Goal: Task Accomplishment & Management: Manage account settings

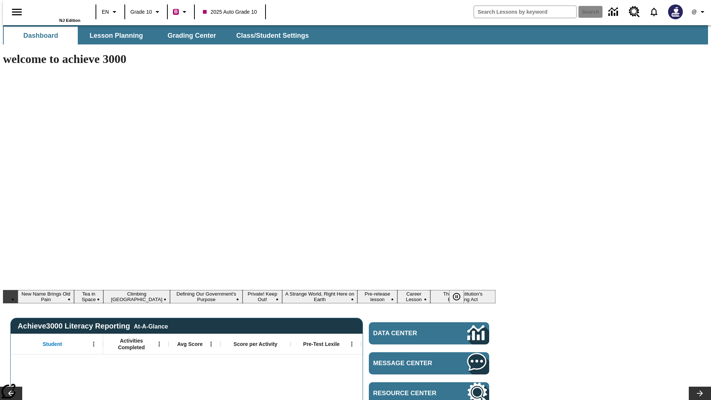
type input "-1"
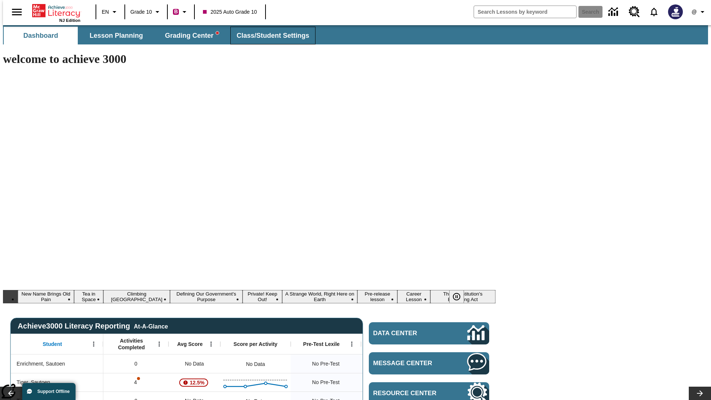
click at [269, 36] on span "Class/Student Settings" at bounding box center [273, 35] width 73 height 9
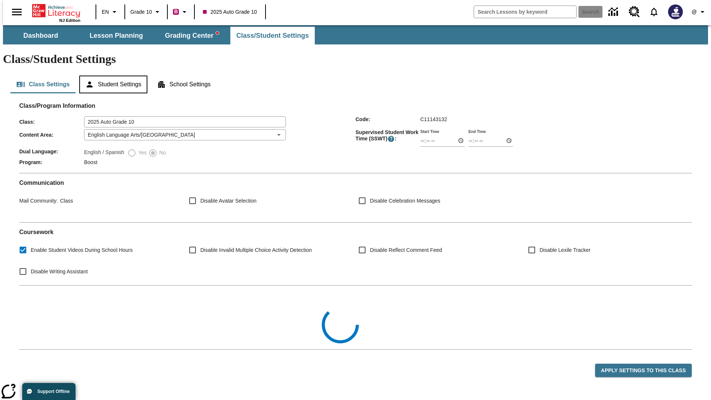
click at [111, 76] on button "Student Settings" at bounding box center [113, 85] width 68 height 18
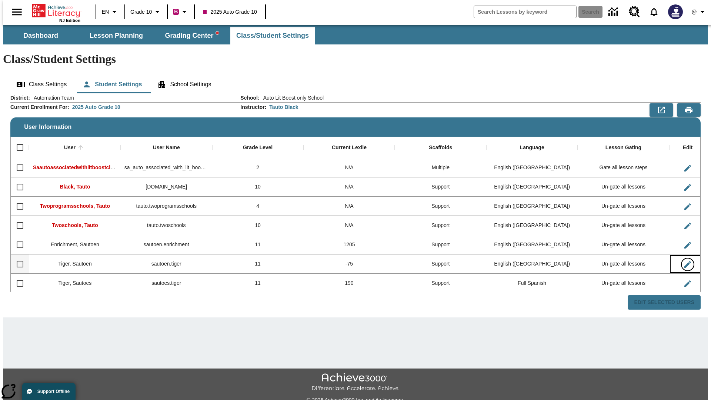
click at [684, 261] on icon "Edit User" at bounding box center [687, 264] width 7 height 7
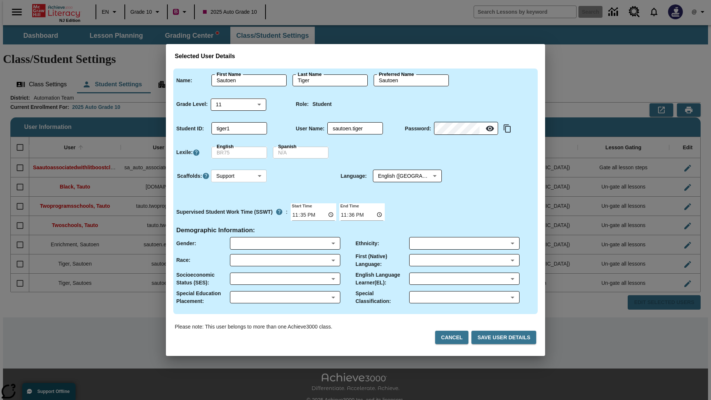
click at [239, 176] on body "Skip to main content NJ Edition EN Grade 10 B 2025 Auto Grade 10 Search 0 @ Das…" at bounding box center [355, 220] width 705 height 391
click at [239, 203] on li "Support" at bounding box center [239, 203] width 56 height 12
click at [400, 176] on body "Skip to main content NJ Edition EN Grade 10 B 2025 Auto Grade 10 Search 0 @ Das…" at bounding box center [355, 220] width 705 height 391
click at [239, 176] on body "Skip to main content NJ Edition EN Grade 10 B 2025 Auto Grade 10 Search 0 @ Das…" at bounding box center [355, 220] width 705 height 391
click at [239, 215] on li "Enrichment" at bounding box center [239, 216] width 56 height 12
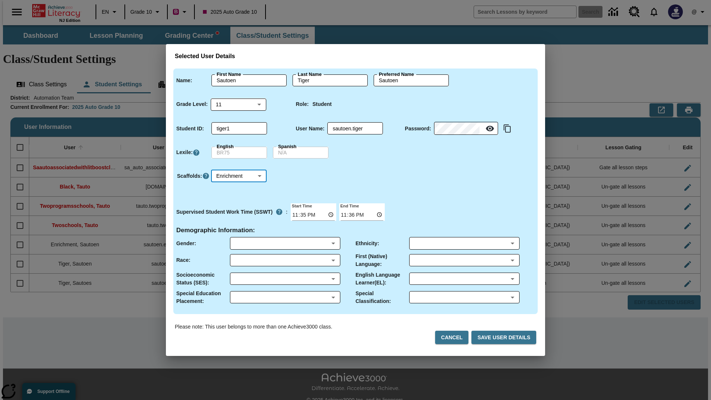
click at [239, 176] on body "Skip to main content NJ Edition EN Grade 10 B 2025 Auto Grade 10 Search 0 @ Das…" at bounding box center [355, 220] width 705 height 391
click at [239, 191] on li "Standard" at bounding box center [239, 191] width 56 height 12
click at [239, 176] on body "Skip to main content NJ Edition EN Grade 10 B 2025 Auto Grade 10 Search 0 @ Das…" at bounding box center [355, 220] width 705 height 391
click at [239, 228] on li "Multiple" at bounding box center [239, 228] width 56 height 12
type input "M"
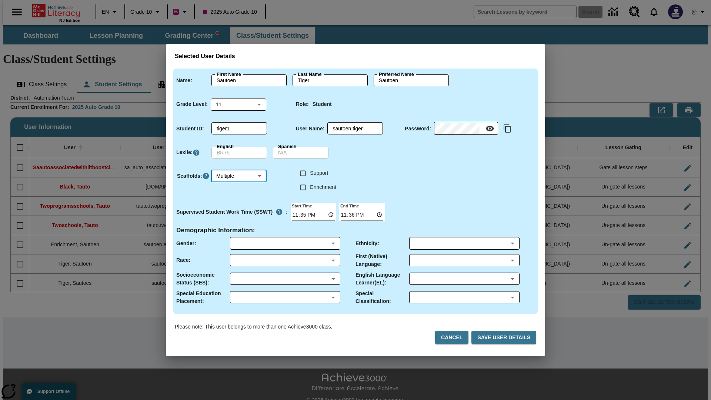
click at [303, 187] on input "Enrichment" at bounding box center [303, 187] width 14 height 14
checkbox input "true"
click at [303, 173] on input "Support" at bounding box center [303, 173] width 14 height 14
checkbox input "true"
click at [400, 176] on body "Skip to main content NJ Edition EN Grade 10 B 2025 Auto Grade 10 Search 0 @ Das…" at bounding box center [355, 220] width 705 height 391
